Goal: Check status

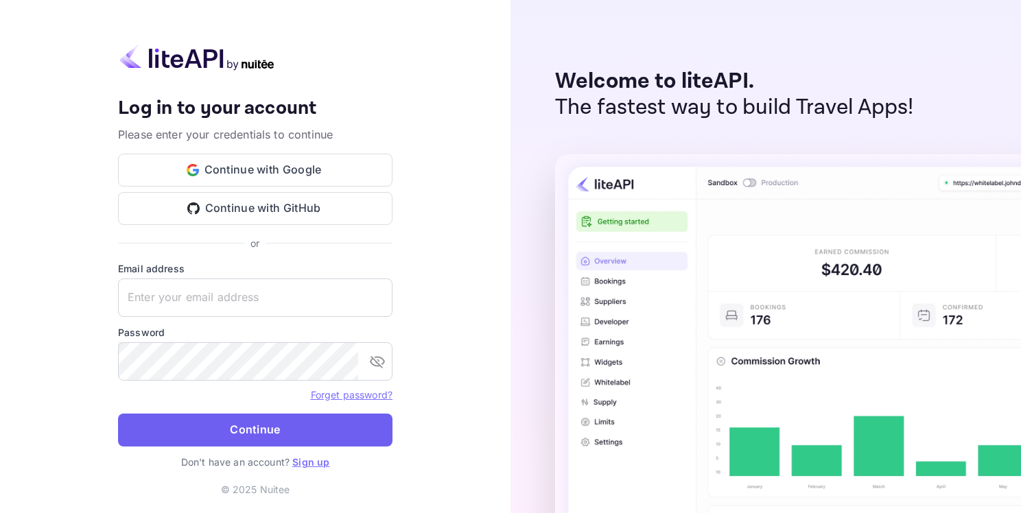
type input "[EMAIL_ADDRESS][DOMAIN_NAME]"
click at [279, 423] on button "Continue" at bounding box center [255, 430] width 275 height 33
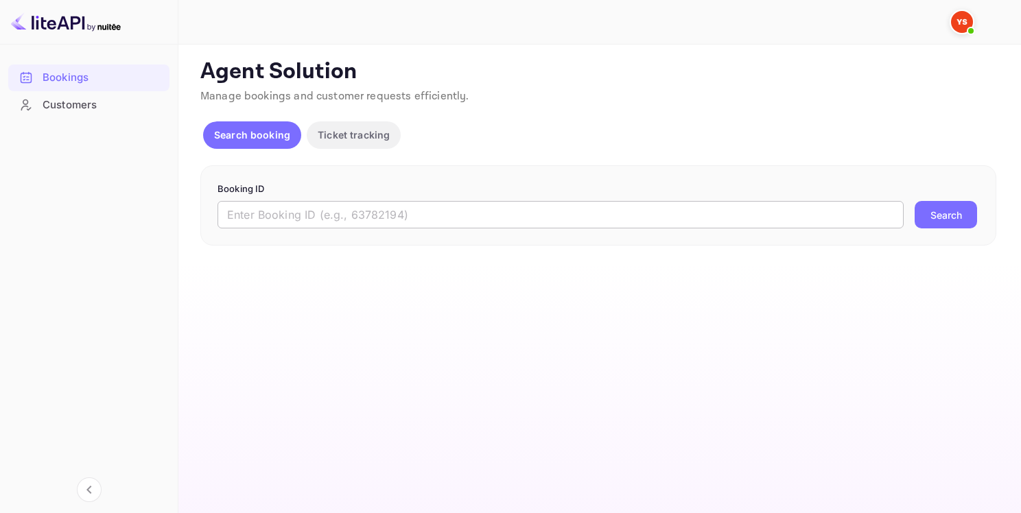
click at [357, 211] on input "text" at bounding box center [561, 214] width 686 height 27
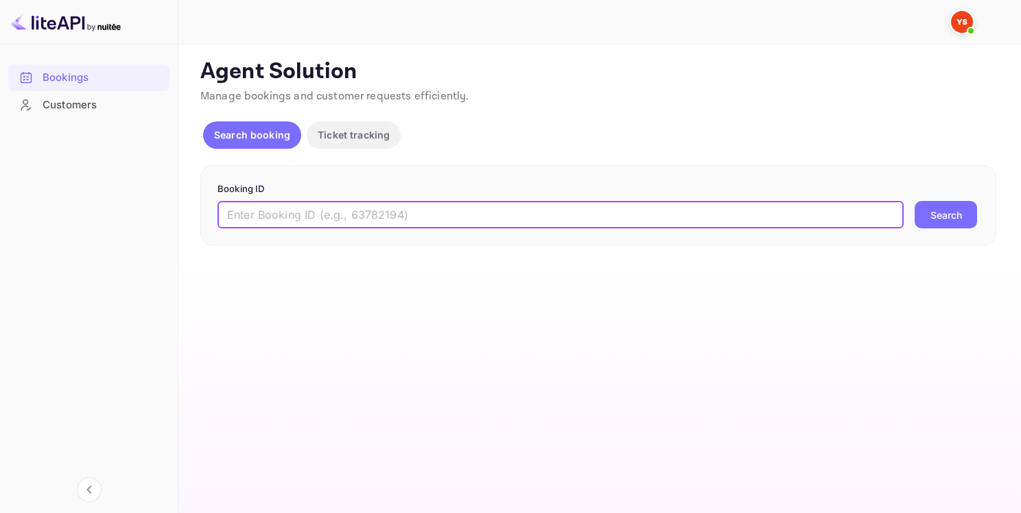
paste input "9335282"
type input "9335282"
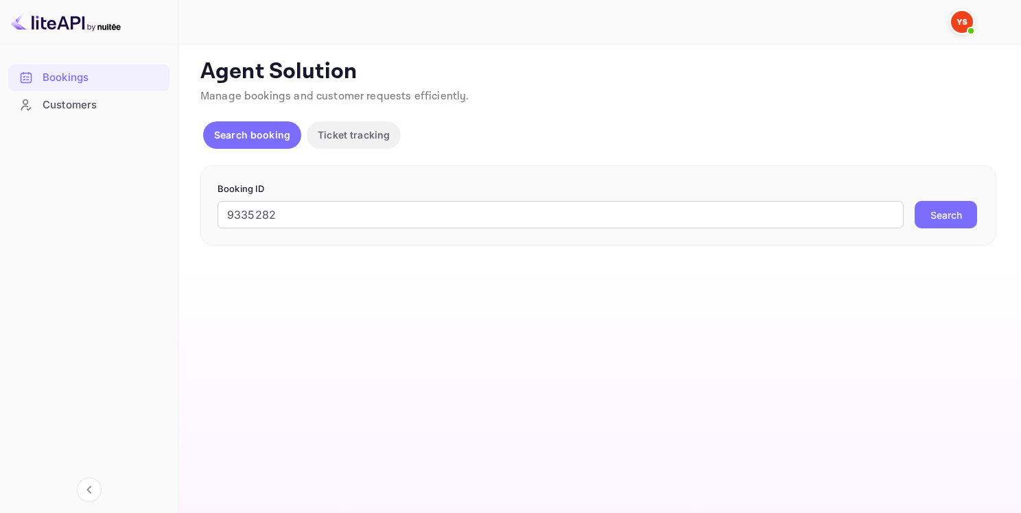
click at [944, 211] on button "Search" at bounding box center [946, 214] width 62 height 27
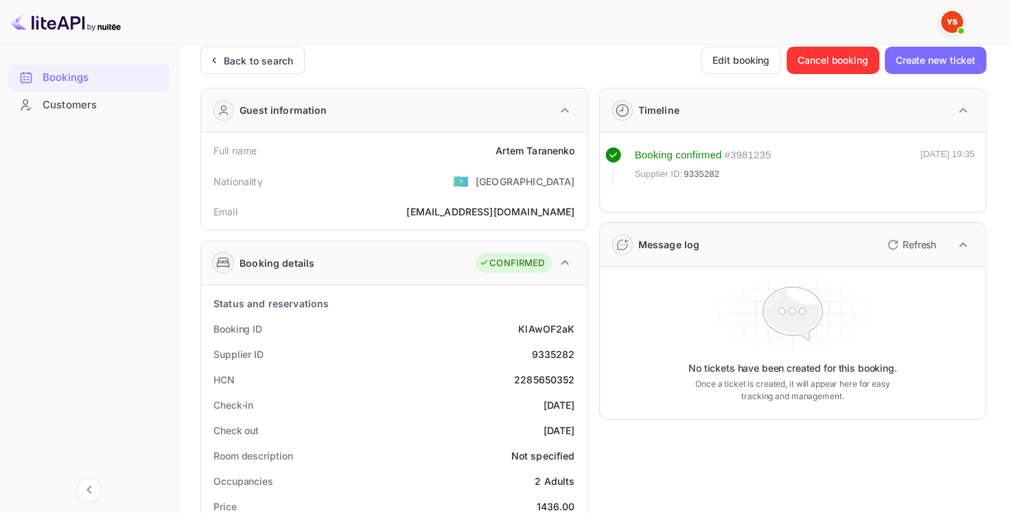
scroll to position [137, 0]
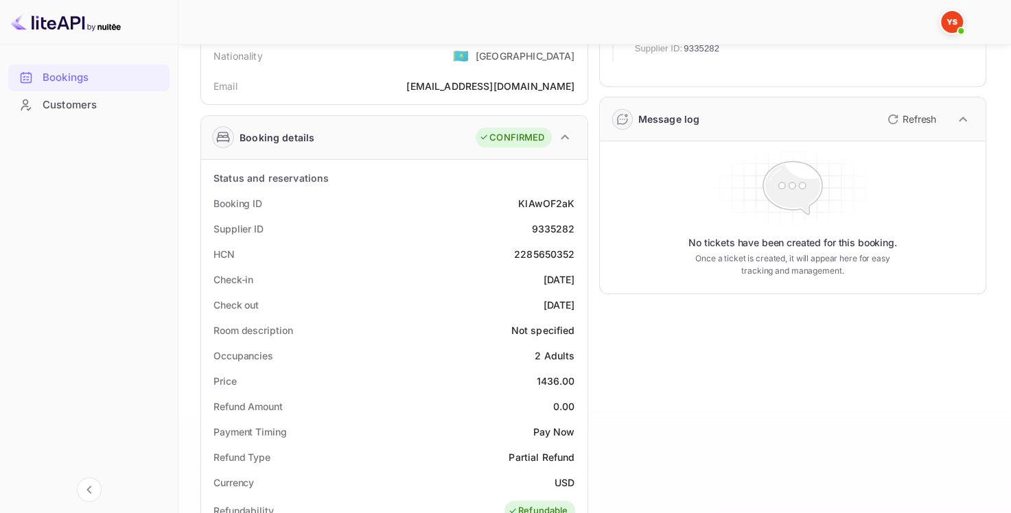
click at [559, 228] on div "9335282" at bounding box center [552, 229] width 43 height 14
copy div "9335282"
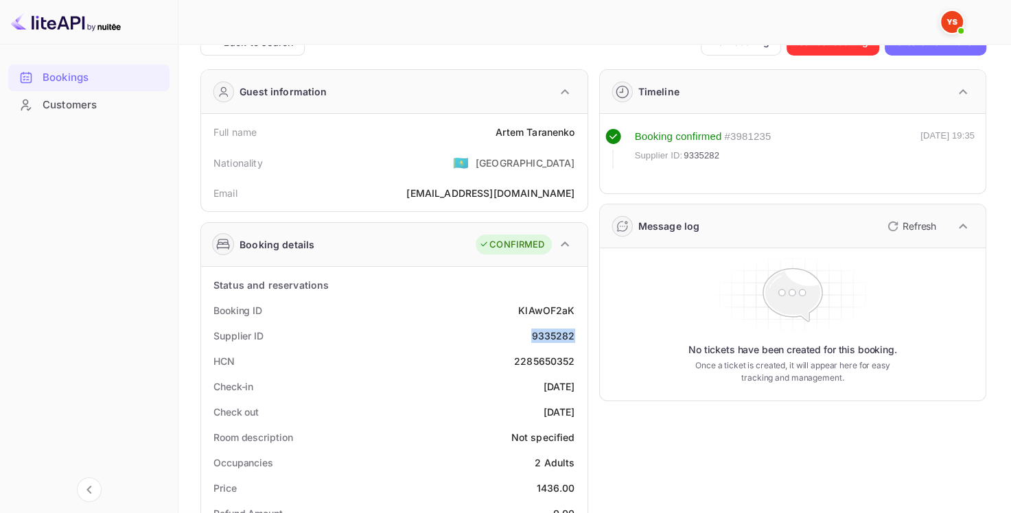
scroll to position [0, 0]
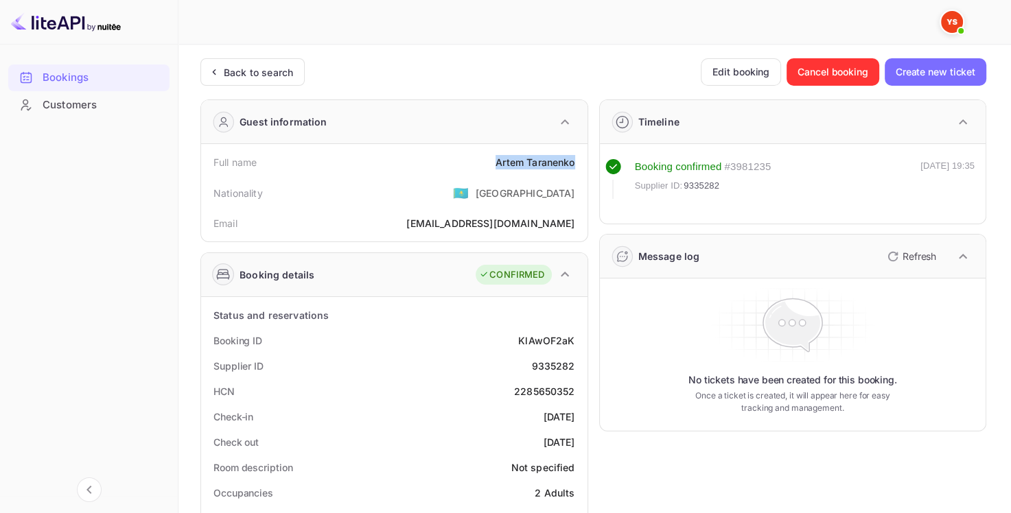
drag, startPoint x: 516, startPoint y: 163, endPoint x: 577, endPoint y: 163, distance: 60.4
click at [577, 163] on div "Full name [PERSON_NAME]" at bounding box center [394, 162] width 375 height 25
copy div "[PERSON_NAME]"
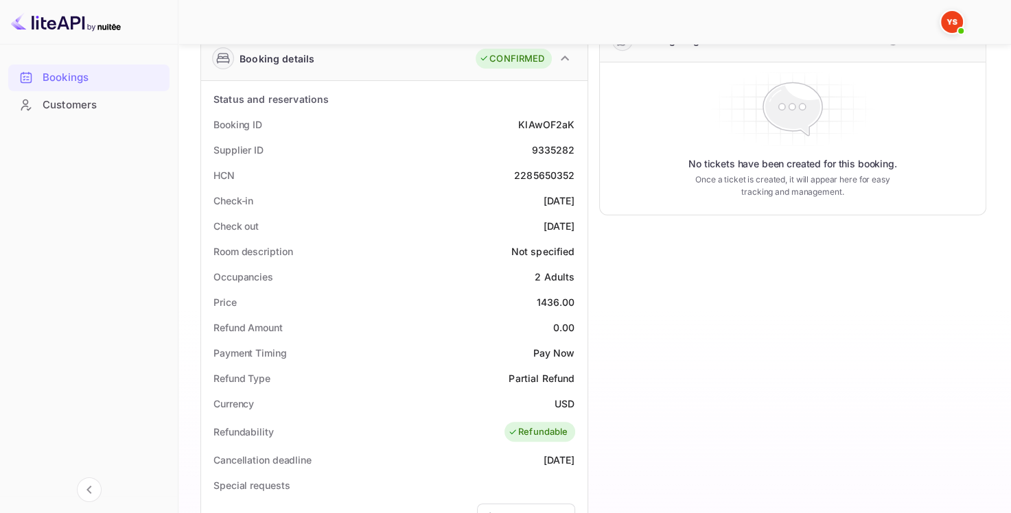
scroll to position [275, 0]
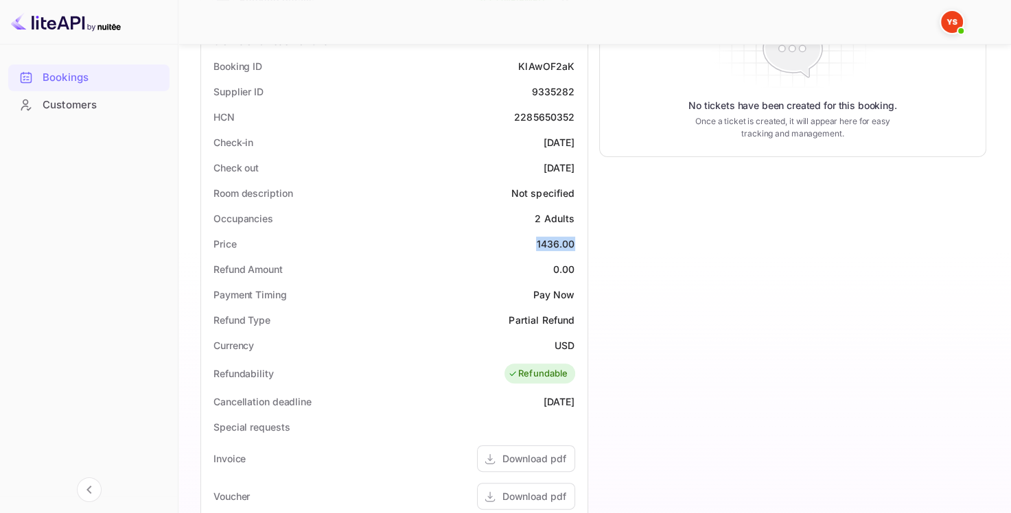
drag, startPoint x: 532, startPoint y: 246, endPoint x: 579, endPoint y: 247, distance: 46.7
click at [579, 247] on div "Price 1436.00" at bounding box center [394, 243] width 375 height 25
copy div "1436.00"
